Goal: Check status: Check status

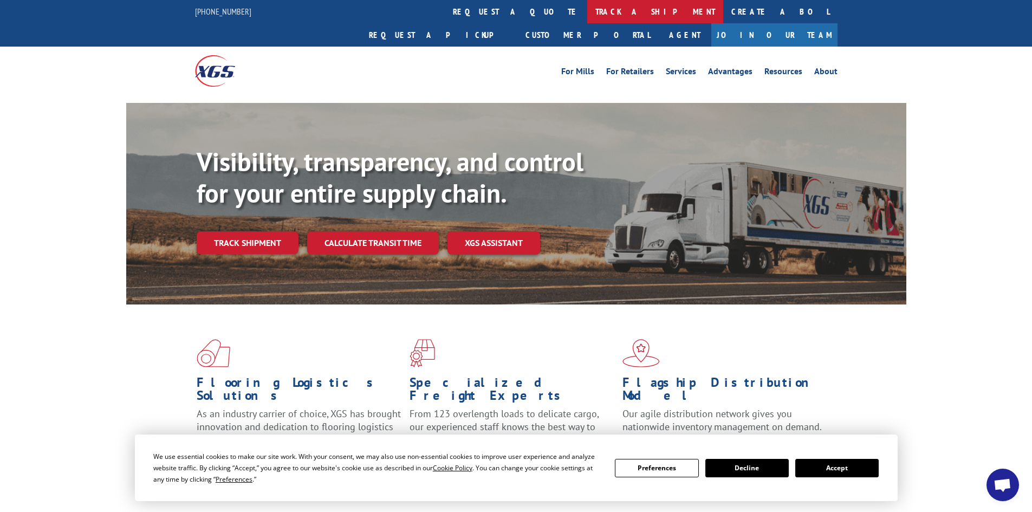
click at [587, 8] on link "track a shipment" at bounding box center [655, 11] width 136 height 23
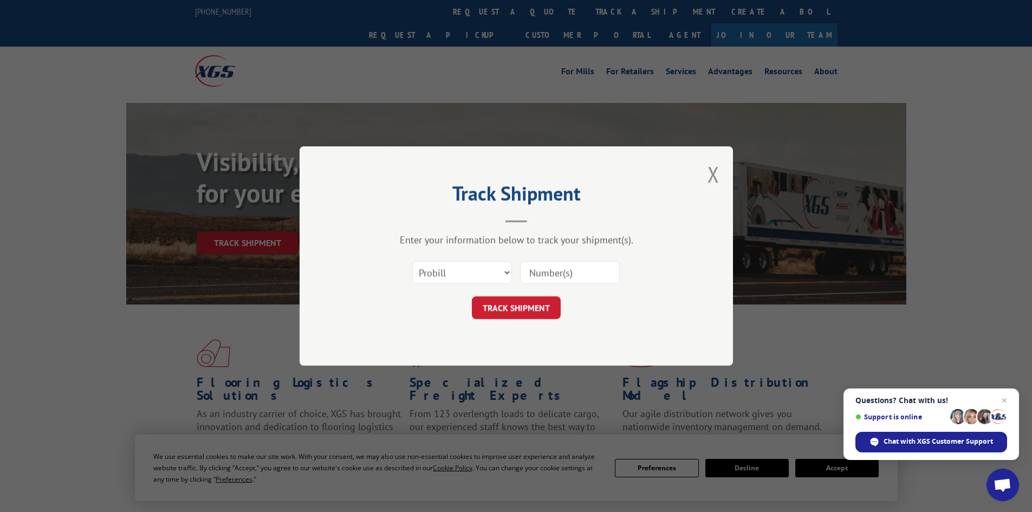
click at [567, 276] on input at bounding box center [570, 272] width 100 height 23
paste input "5530793"
type input "5530793"
click at [535, 303] on button "TRACK SHIPMENT" at bounding box center [516, 307] width 89 height 23
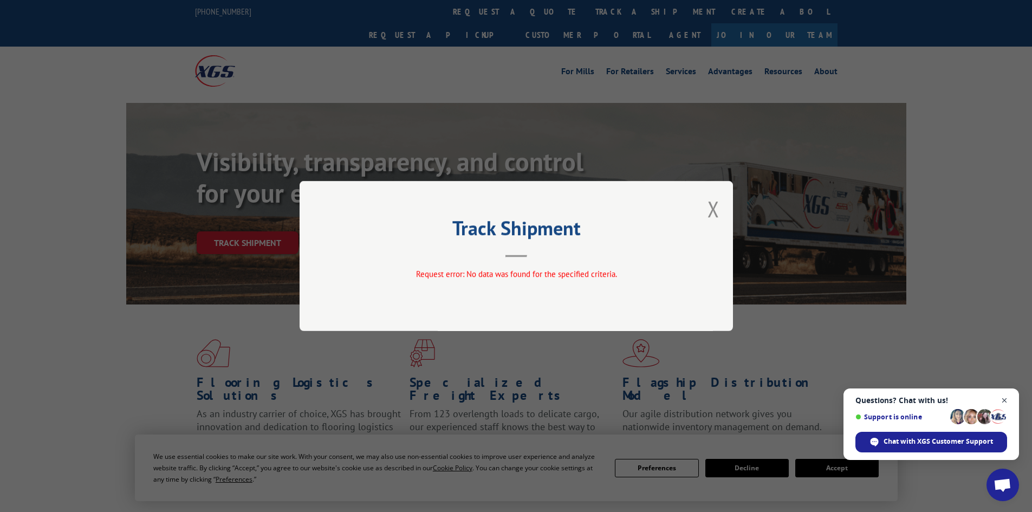
click at [1005, 401] on span "Close chat" at bounding box center [1005, 401] width 14 height 14
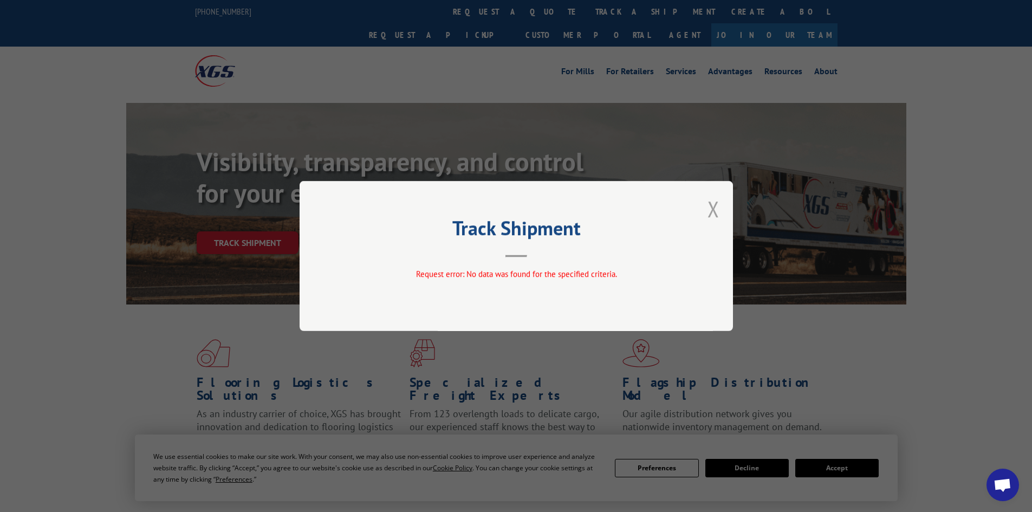
click at [710, 215] on button "Close modal" at bounding box center [714, 208] width 12 height 29
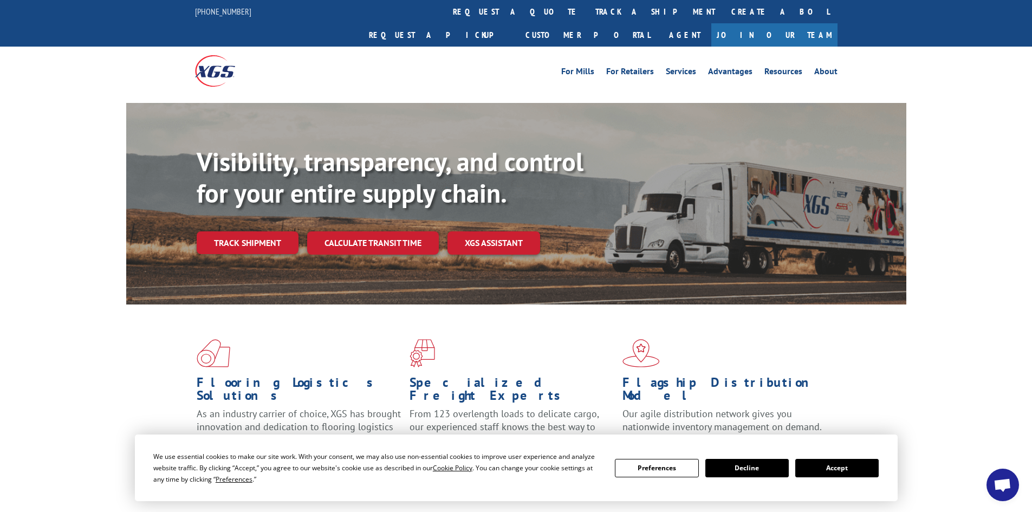
click at [750, 469] on button "Decline" at bounding box center [746, 468] width 83 height 18
